Goal: Check status: Check status

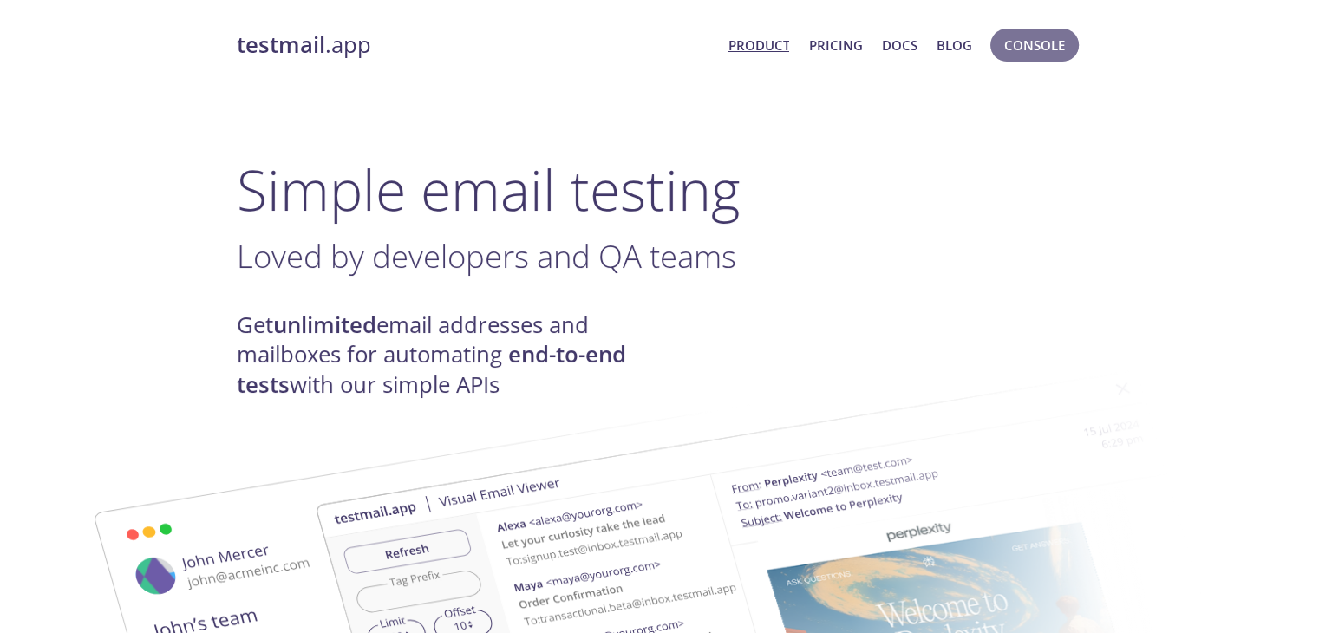
click at [1029, 49] on span "Console" at bounding box center [1034, 45] width 61 height 23
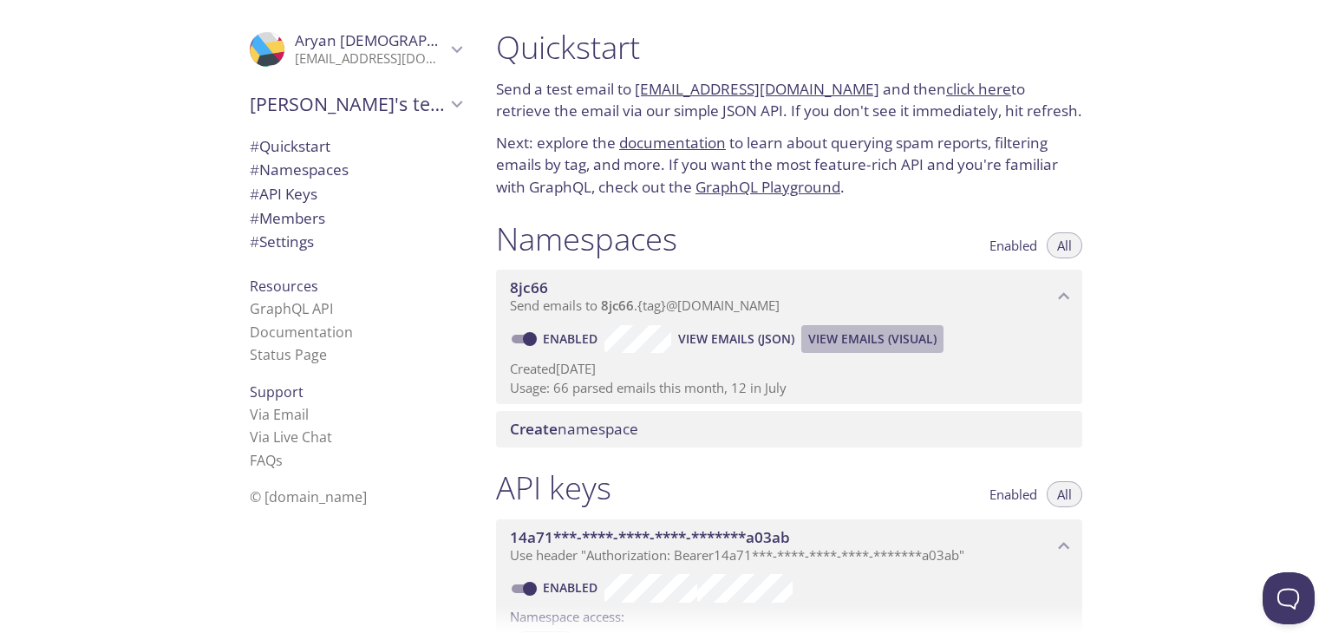
click at [920, 337] on span "View Emails (Visual)" at bounding box center [872, 339] width 128 height 21
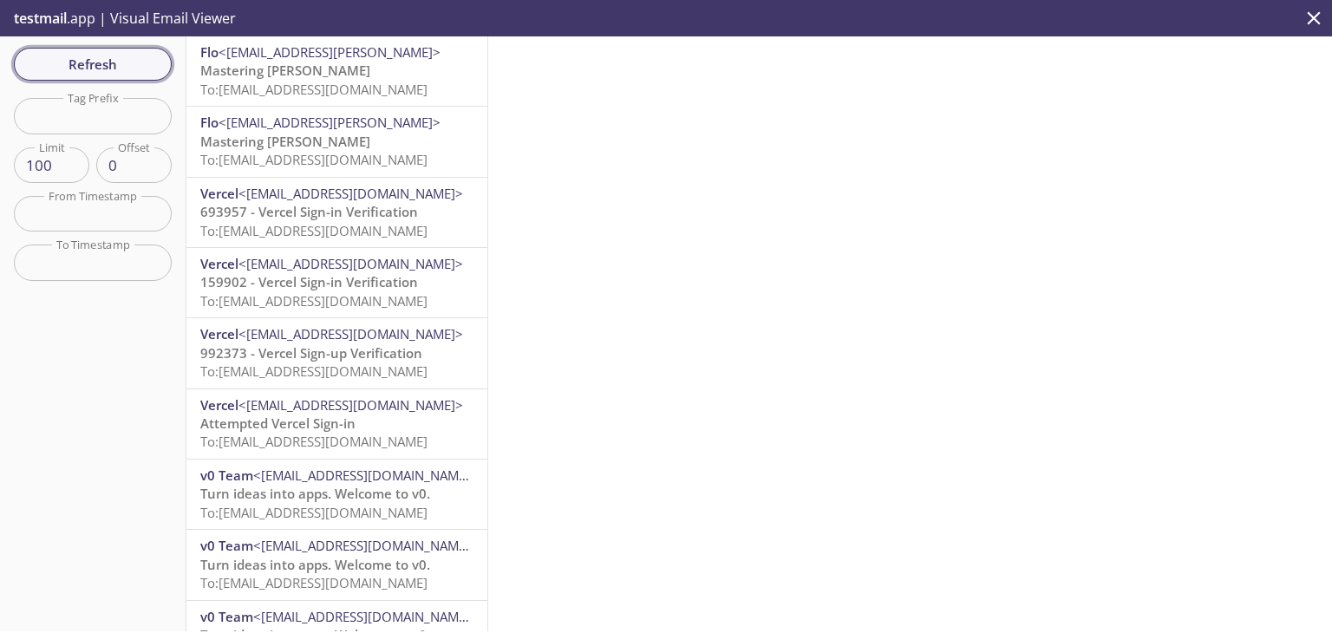
click at [128, 59] on span "Refresh" at bounding box center [93, 64] width 130 height 23
click at [153, 69] on span "Refresh" at bounding box center [93, 64] width 130 height 23
click at [144, 66] on span "Refresh" at bounding box center [93, 64] width 130 height 23
click at [140, 67] on span "Refresh" at bounding box center [93, 64] width 130 height 23
click at [90, 58] on span "Refresh" at bounding box center [93, 64] width 130 height 23
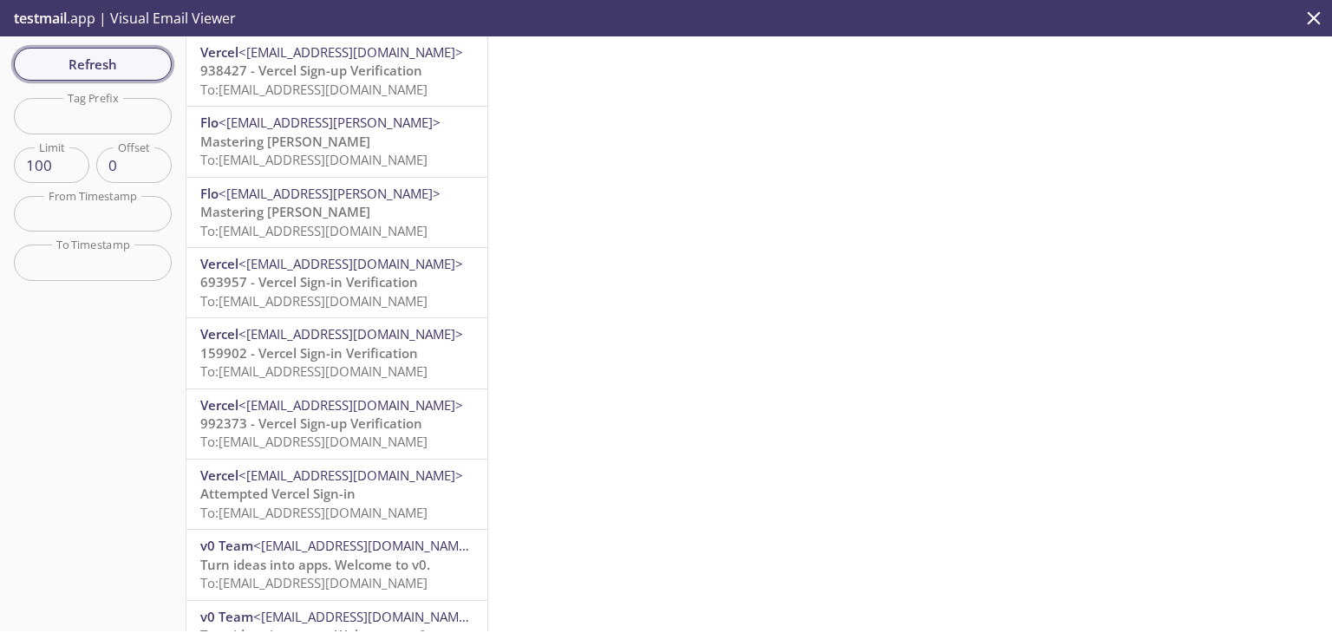
click at [150, 70] on span "Refresh" at bounding box center [93, 64] width 130 height 23
